Goal: Navigation & Orientation: Find specific page/section

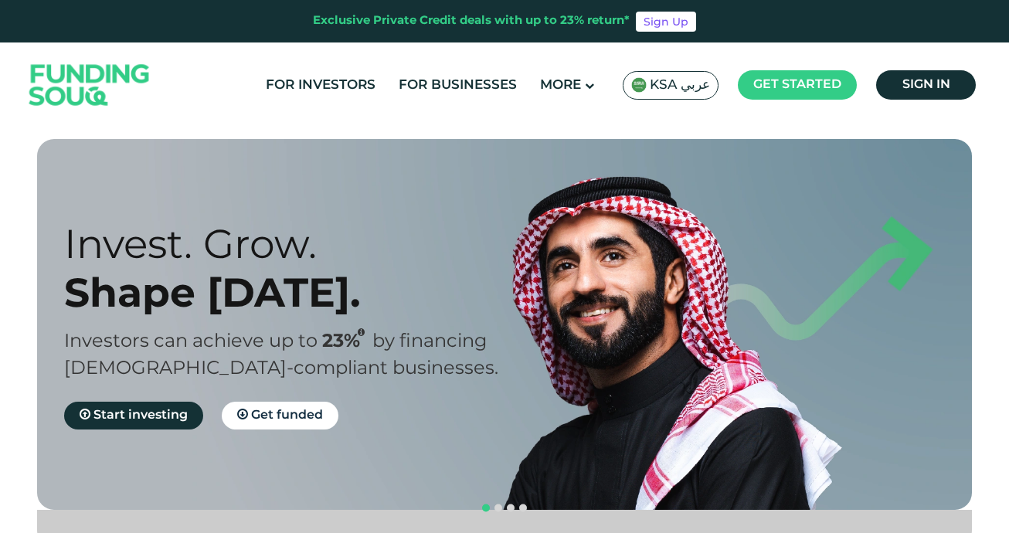
click at [694, 91] on span "KSA عربي" at bounding box center [679, 85] width 60 height 18
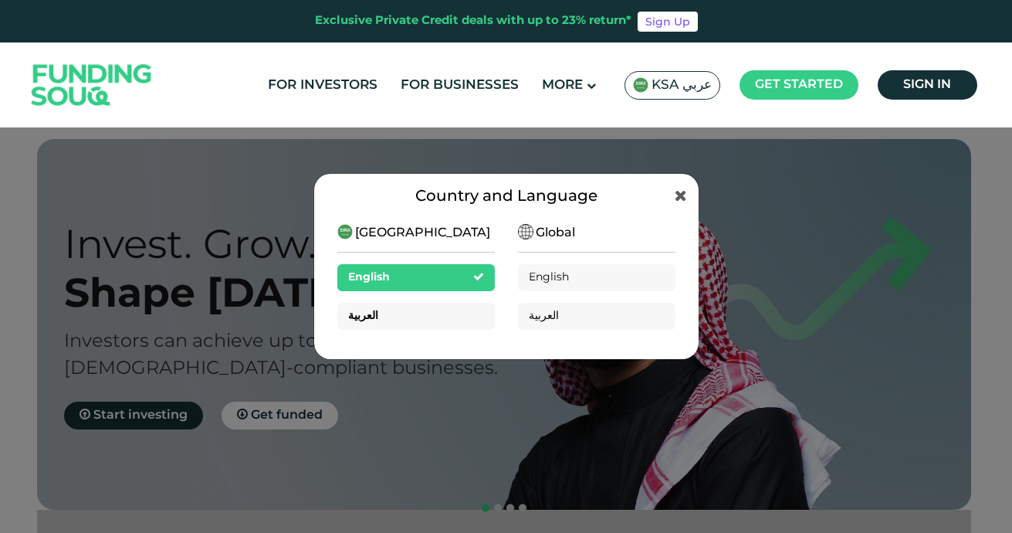
click at [365, 313] on span "العربية" at bounding box center [363, 315] width 30 height 11
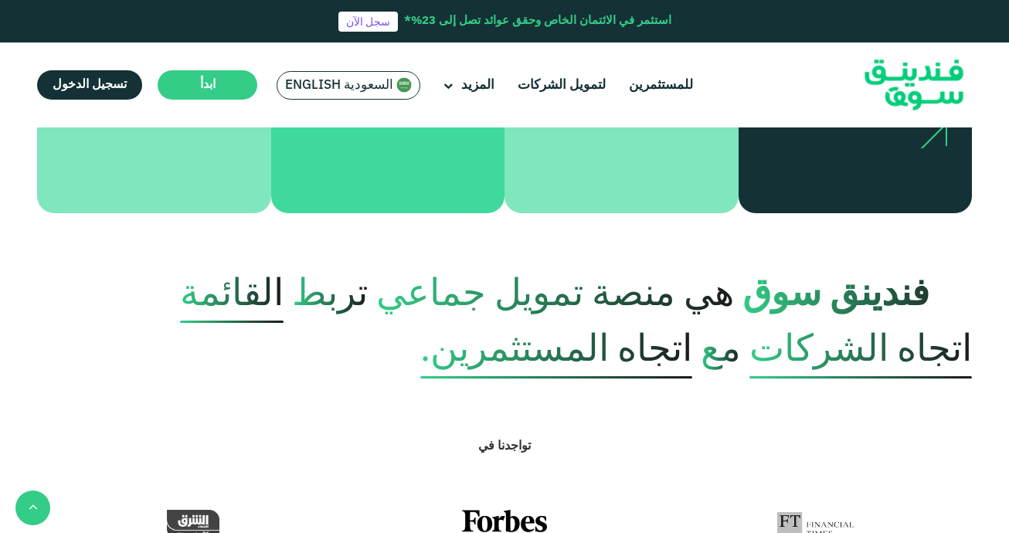
scroll to position [803, 0]
